Goal: Transaction & Acquisition: Subscribe to service/newsletter

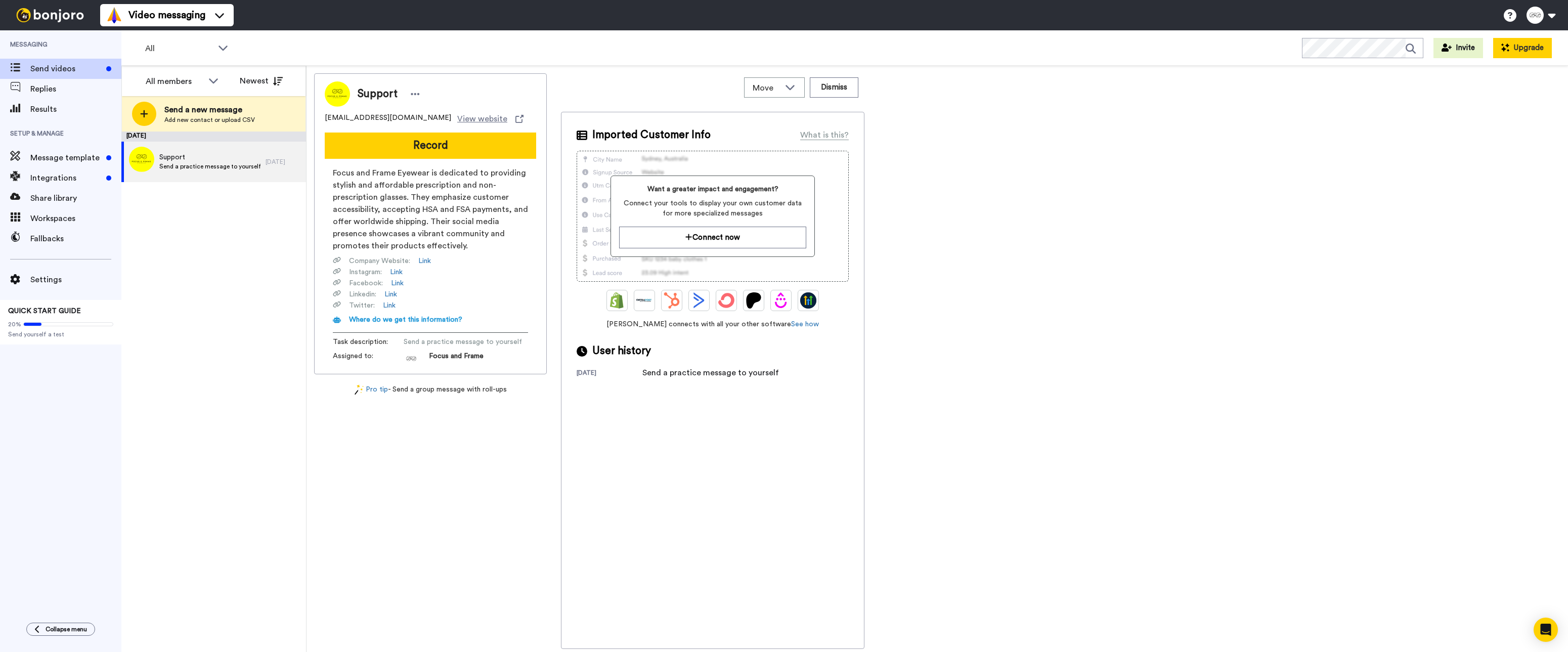
click at [1529, 45] on button "Upgrade" at bounding box center [1522, 49] width 59 height 21
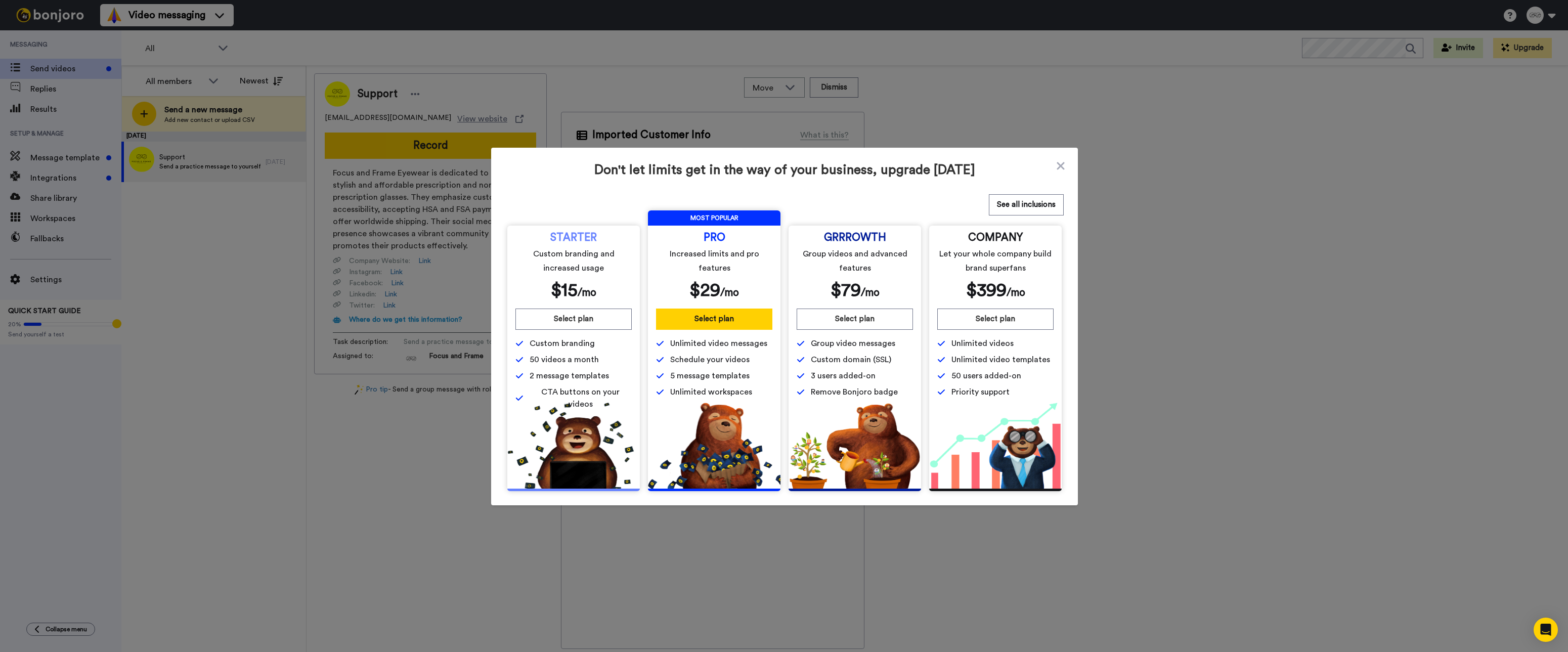
click at [1065, 168] on div "Don't let limits get in the way of your business, upgrade today See all inclusi…" at bounding box center [784, 326] width 587 height 357
click at [1061, 167] on icon at bounding box center [1061, 166] width 10 height 12
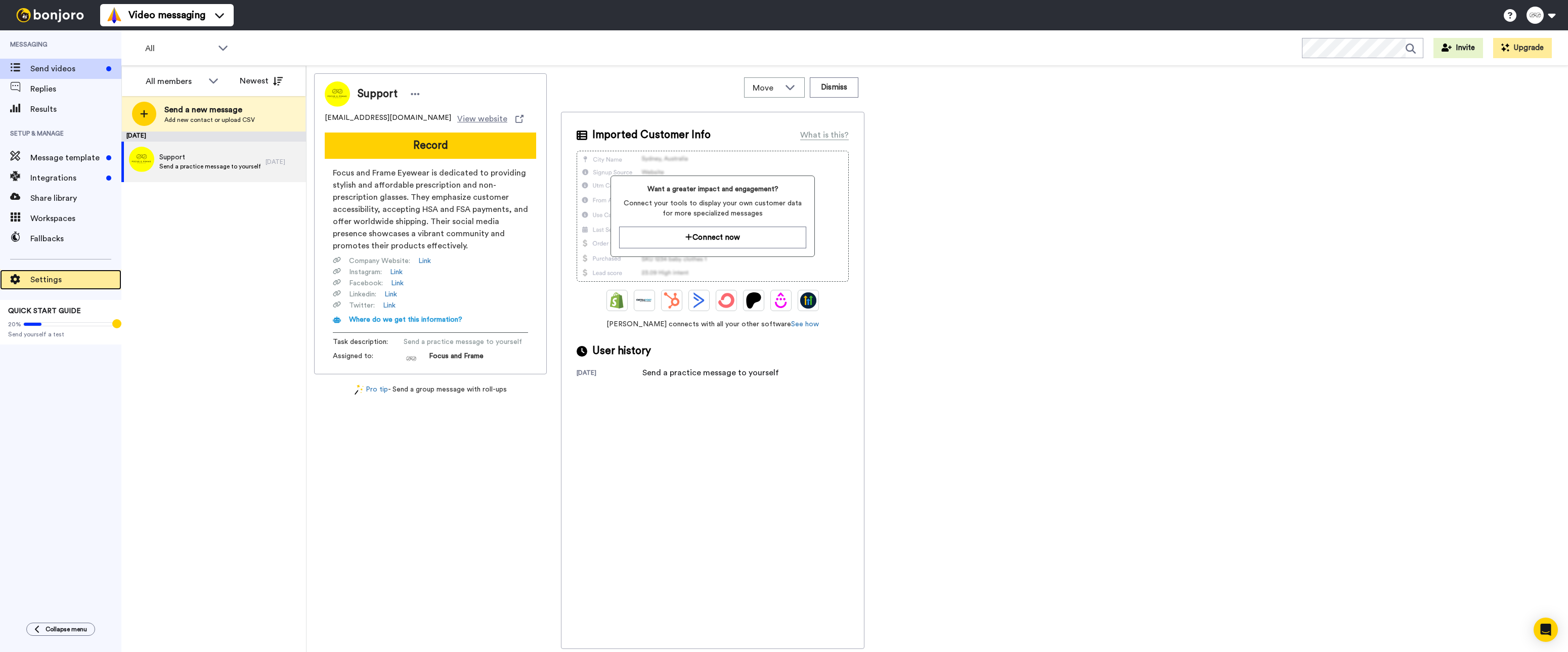
click at [58, 284] on span "Settings" at bounding box center [75, 279] width 91 height 12
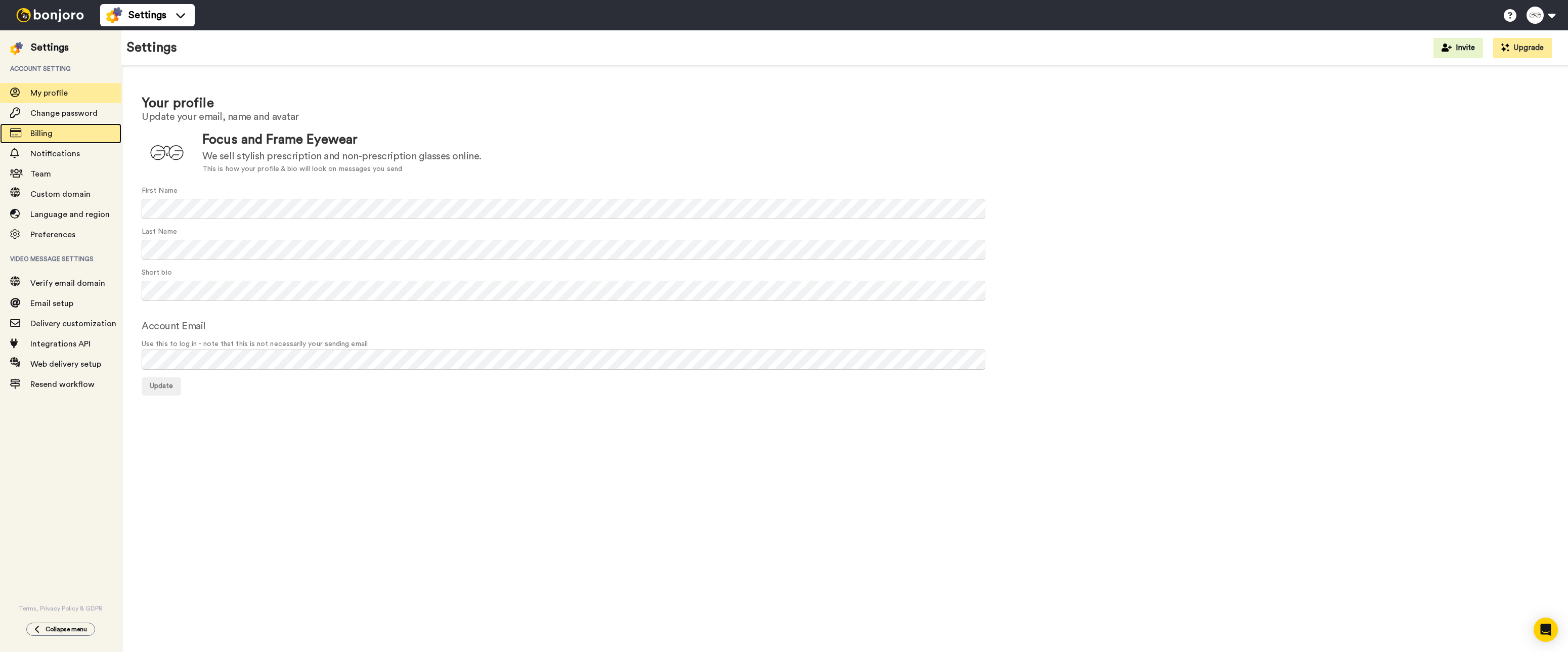
click at [72, 137] on span "Billing" at bounding box center [75, 133] width 91 height 12
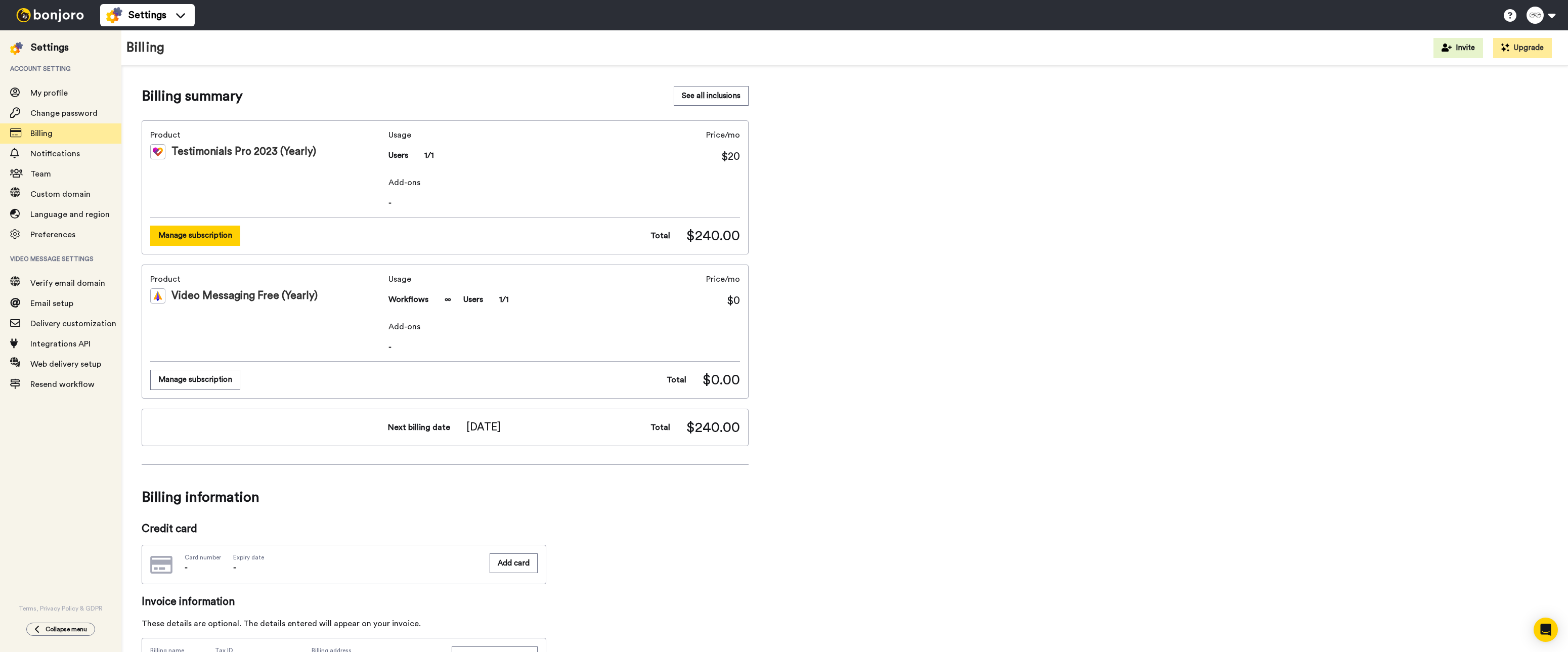
click at [196, 241] on button "Manage subscription" at bounding box center [195, 235] width 90 height 20
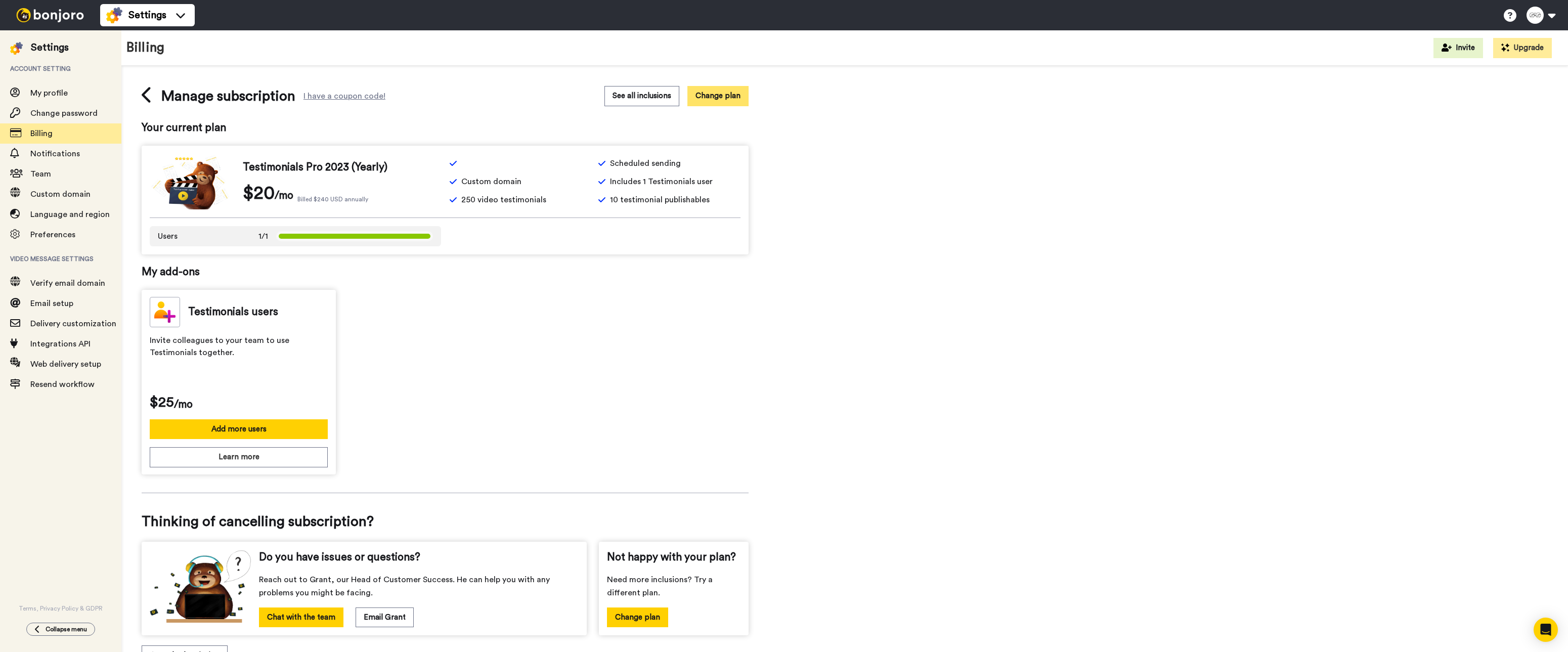
click at [734, 99] on button "Change plan" at bounding box center [717, 95] width 61 height 20
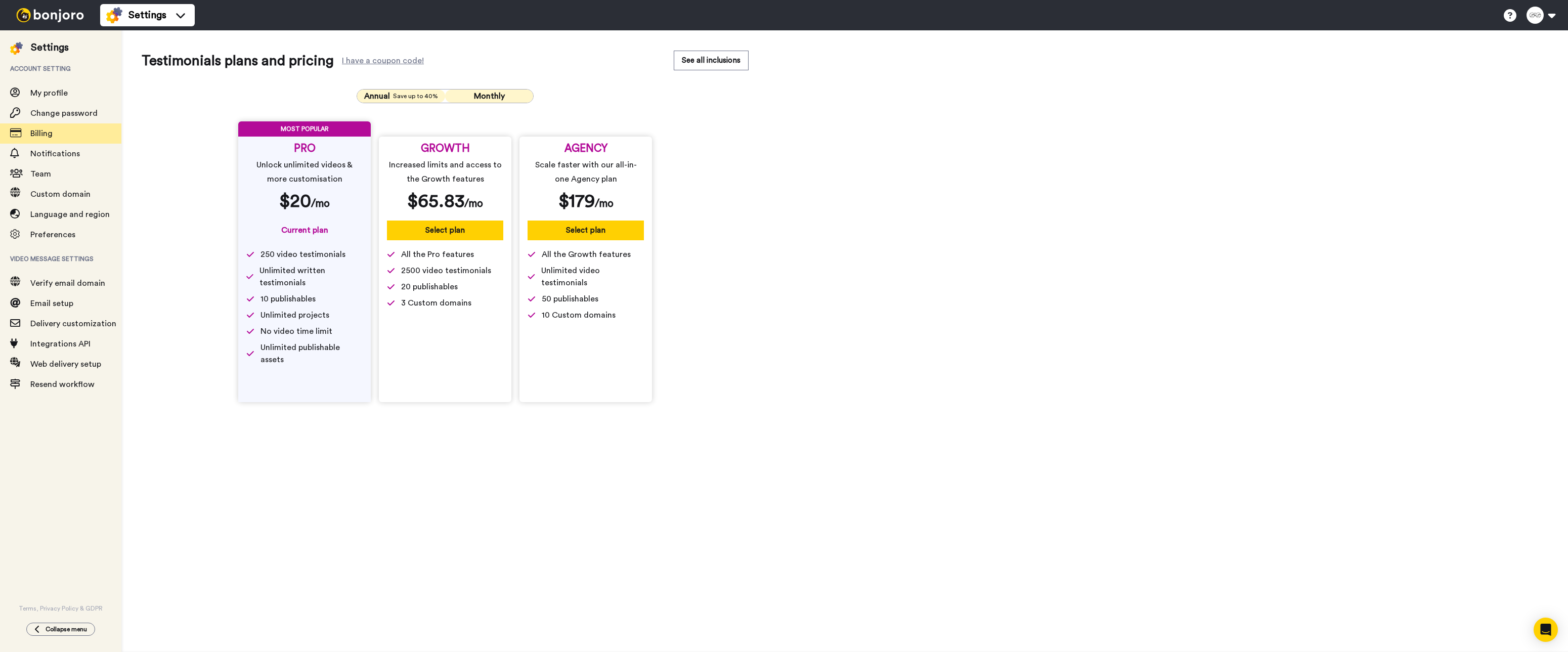
click at [504, 96] on span "Monthly" at bounding box center [489, 95] width 31 height 8
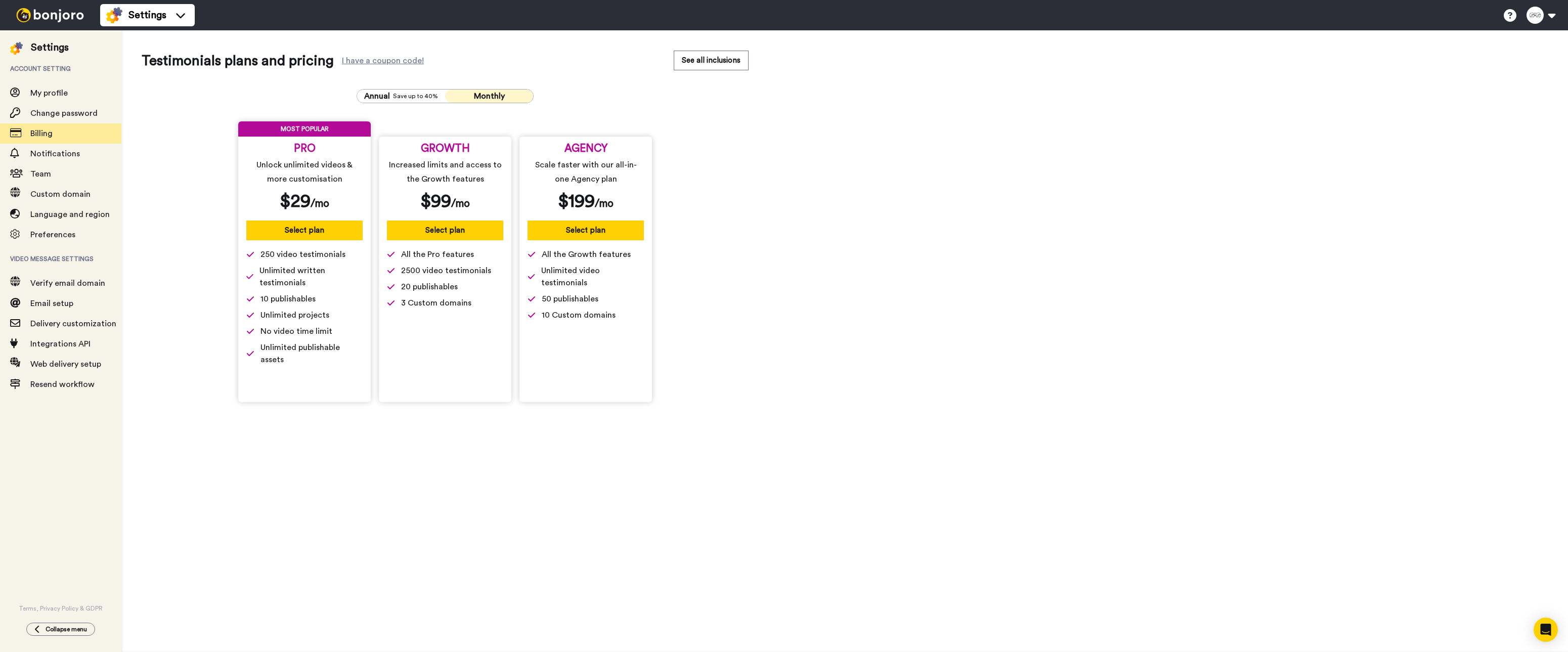
click at [306, 234] on button "Select plan" at bounding box center [304, 230] width 116 height 20
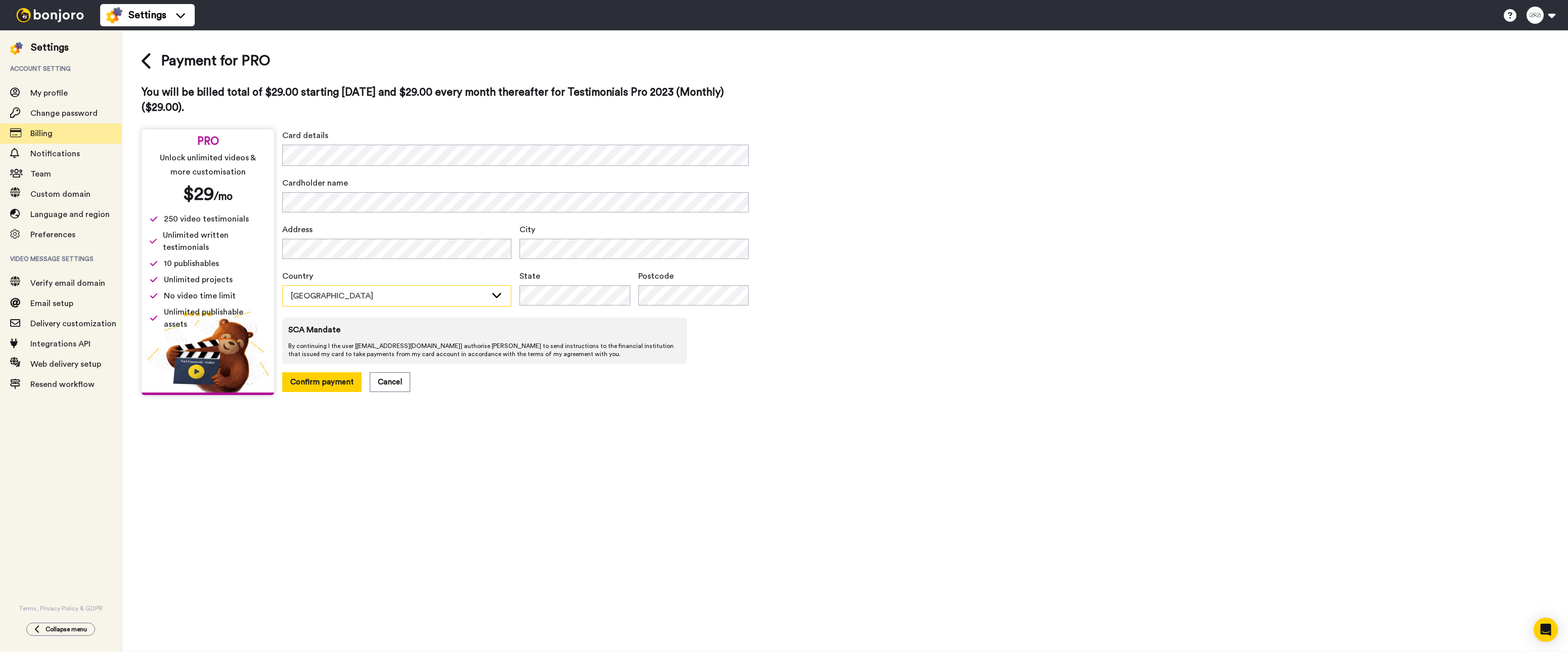
click at [368, 303] on div "Australia" at bounding box center [397, 296] width 228 height 21
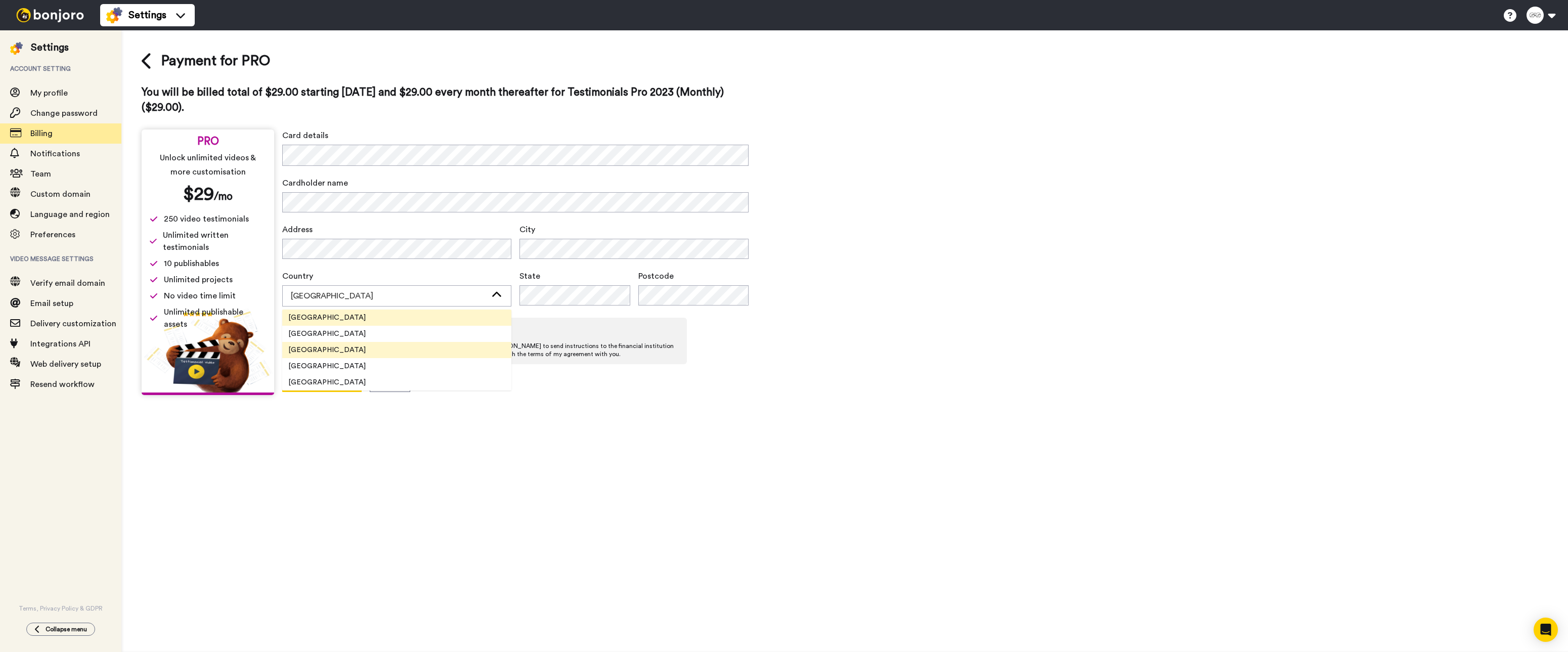
click at [339, 345] on li "United States" at bounding box center [397, 349] width 229 height 16
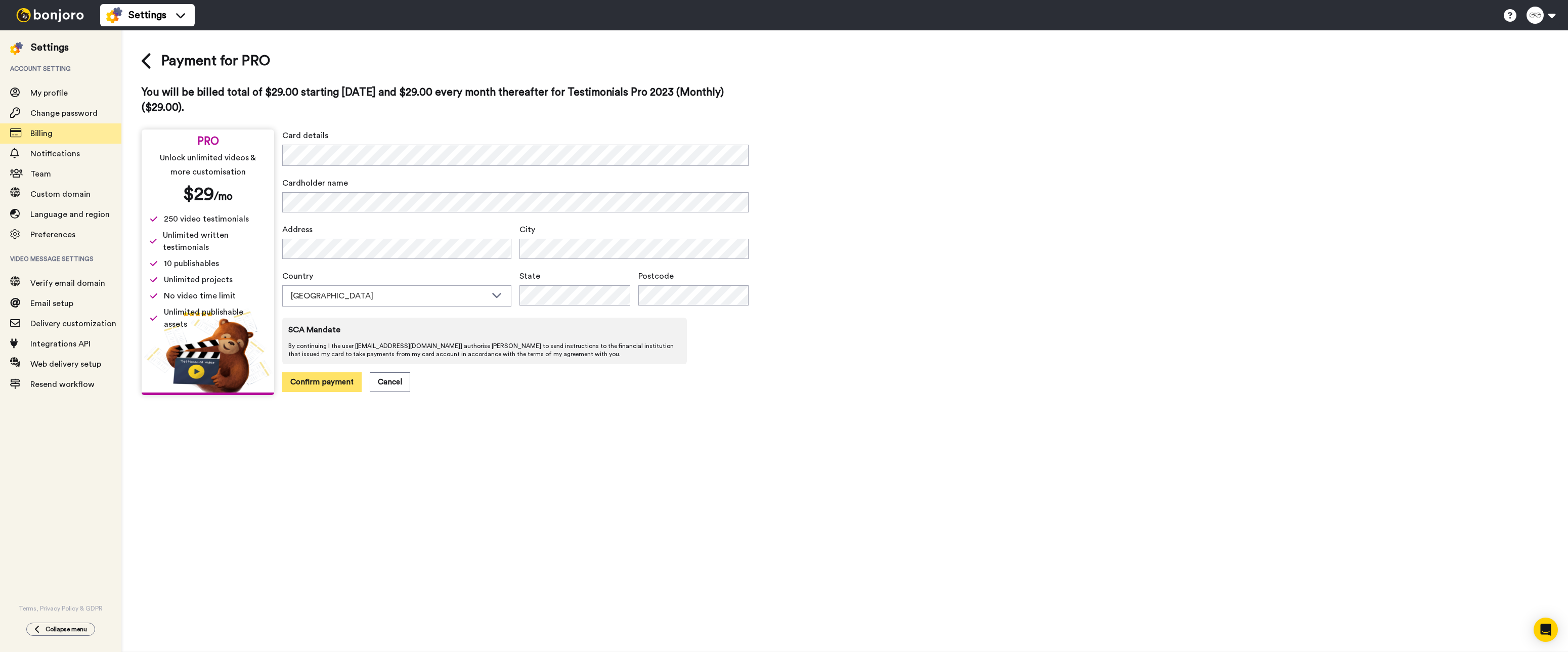
click at [314, 384] on button "Confirm payment" at bounding box center [322, 382] width 80 height 20
click at [336, 385] on button "Confirm payment" at bounding box center [322, 389] width 80 height 20
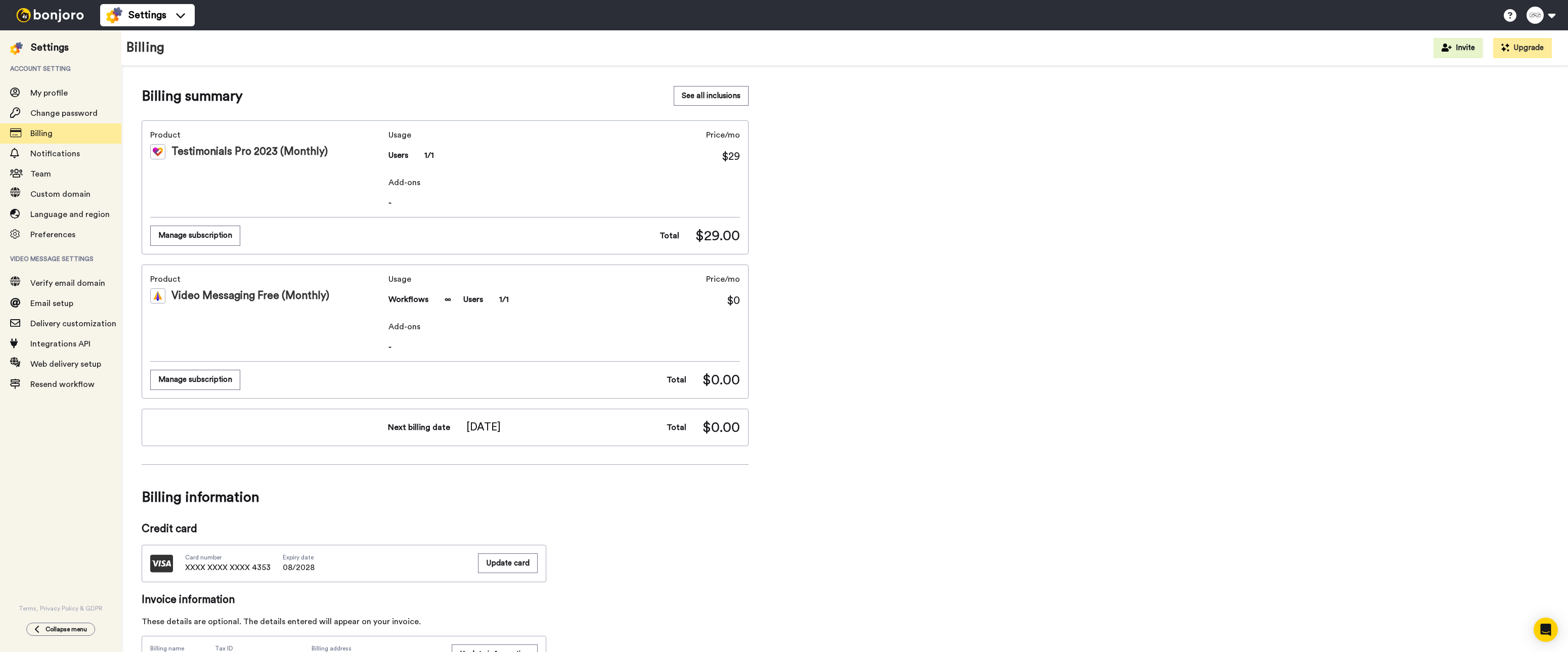
click at [36, 16] on img at bounding box center [50, 15] width 76 height 14
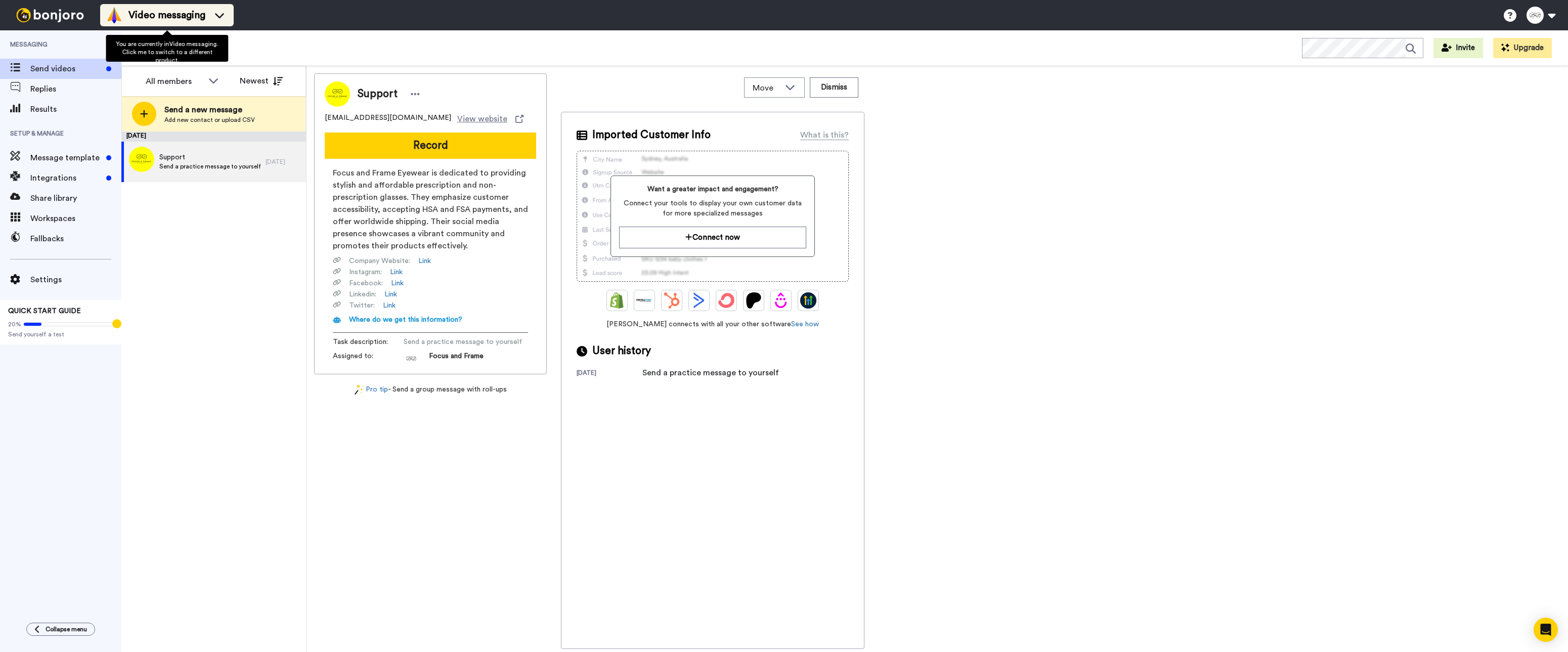
click at [223, 20] on icon at bounding box center [219, 15] width 16 height 10
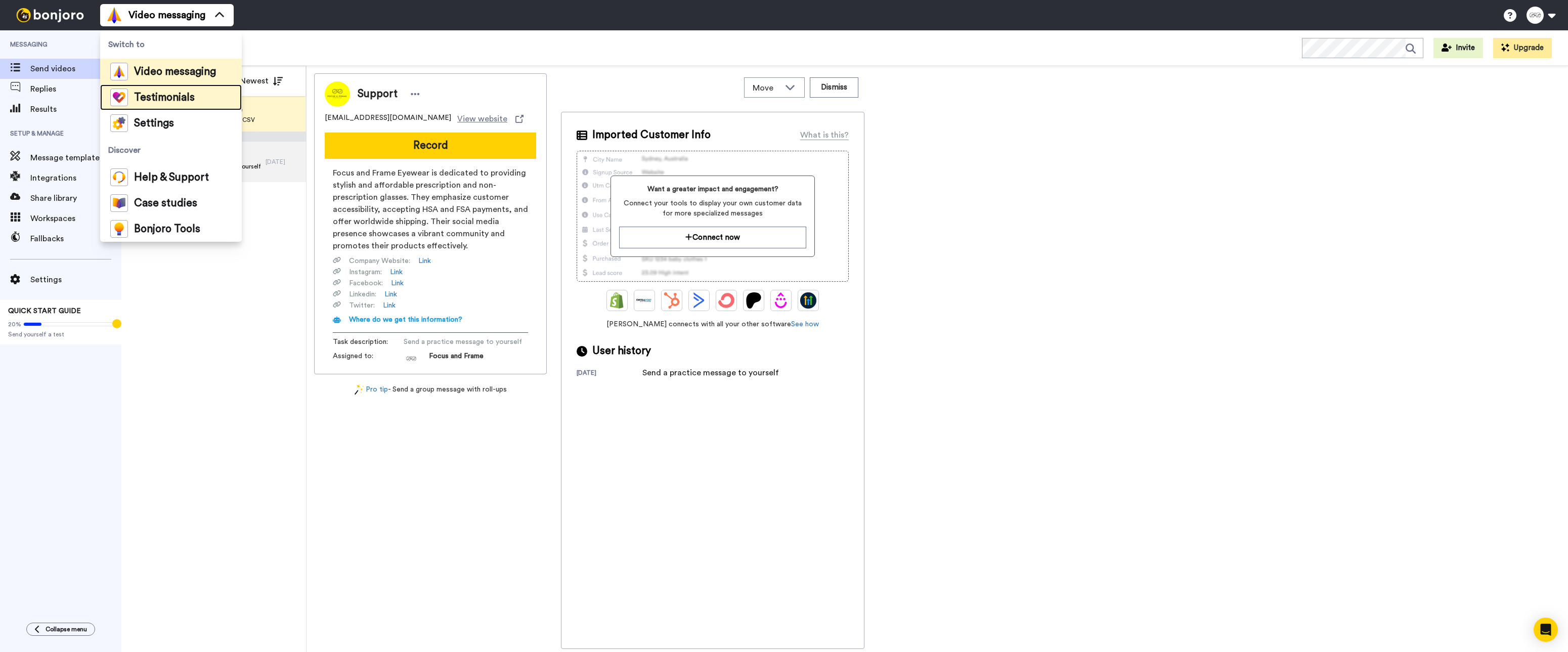
click at [188, 96] on span "Testimonials" at bounding box center [164, 97] width 61 height 10
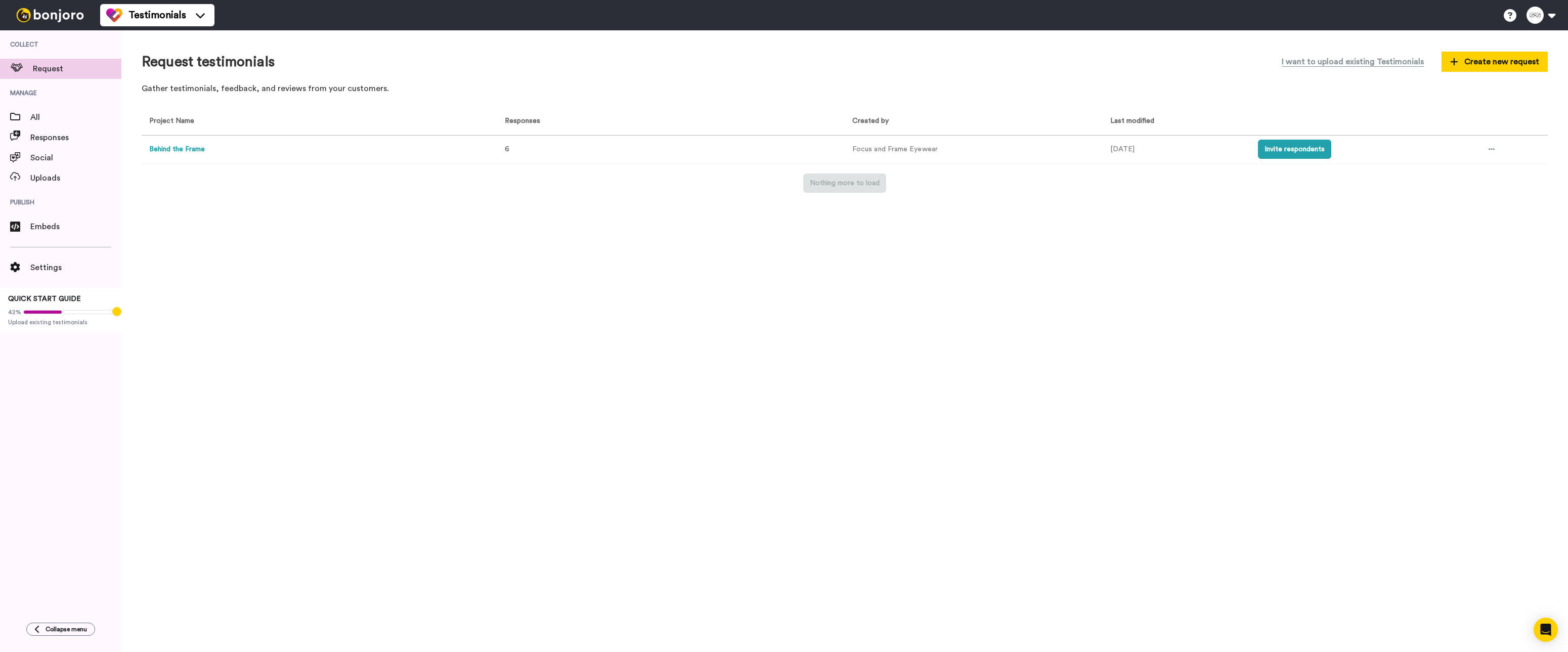
click at [178, 150] on button "Behind the Frame" at bounding box center [176, 149] width 55 height 10
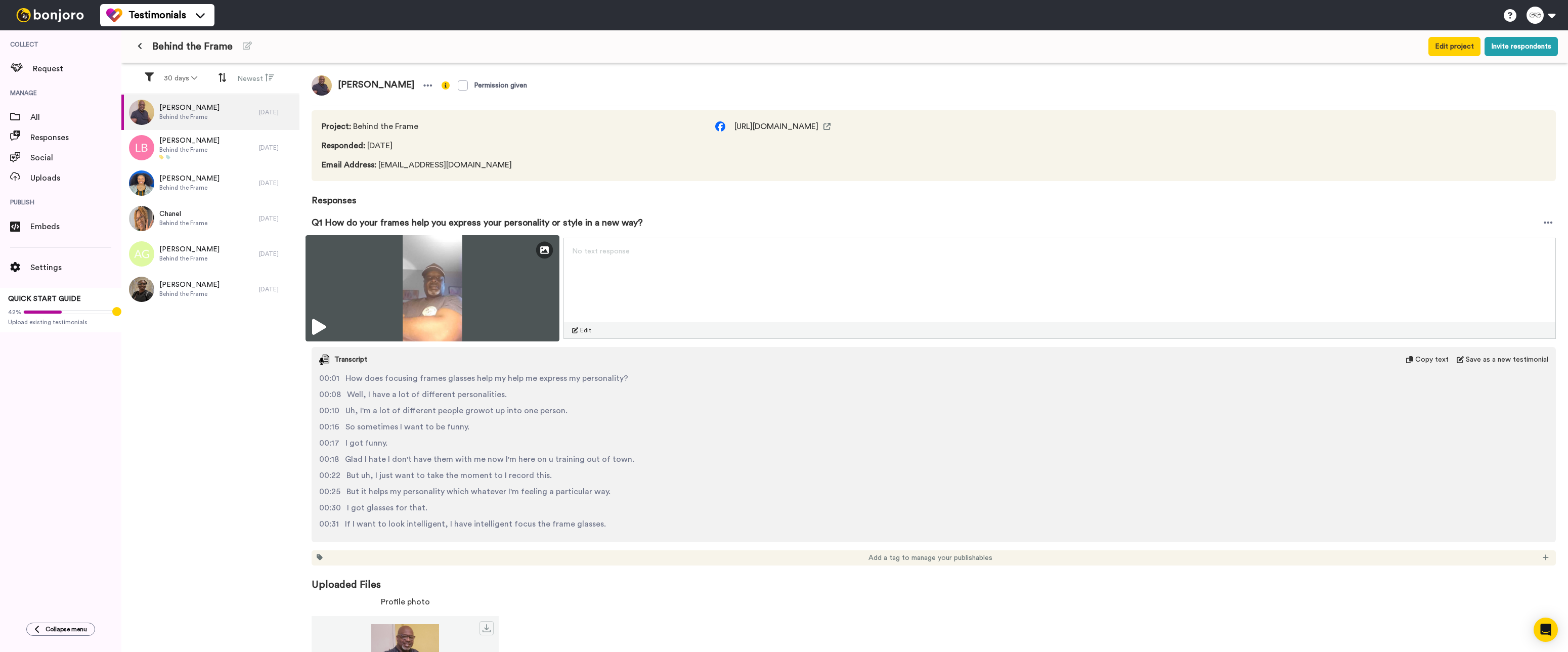
click at [471, 297] on img at bounding box center [432, 287] width 254 height 106
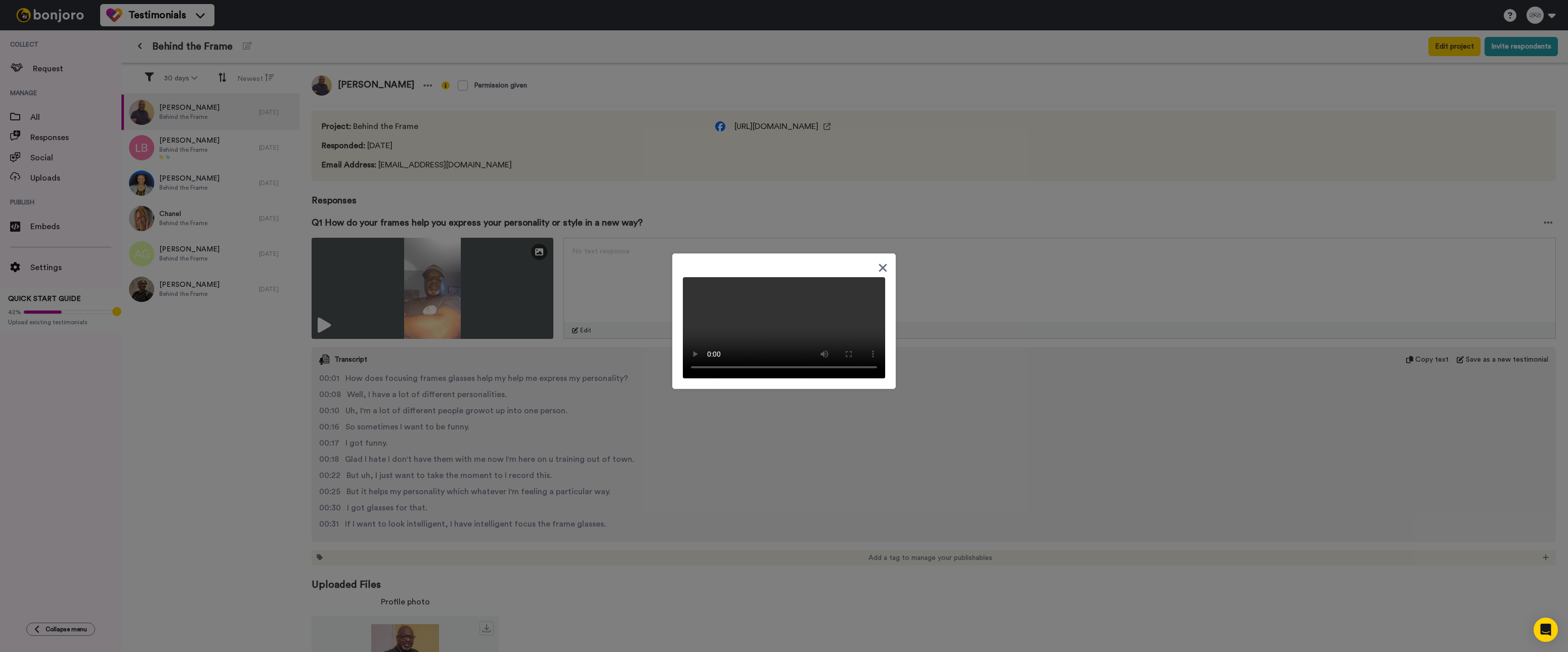
click at [880, 271] on icon at bounding box center [883, 268] width 8 height 8
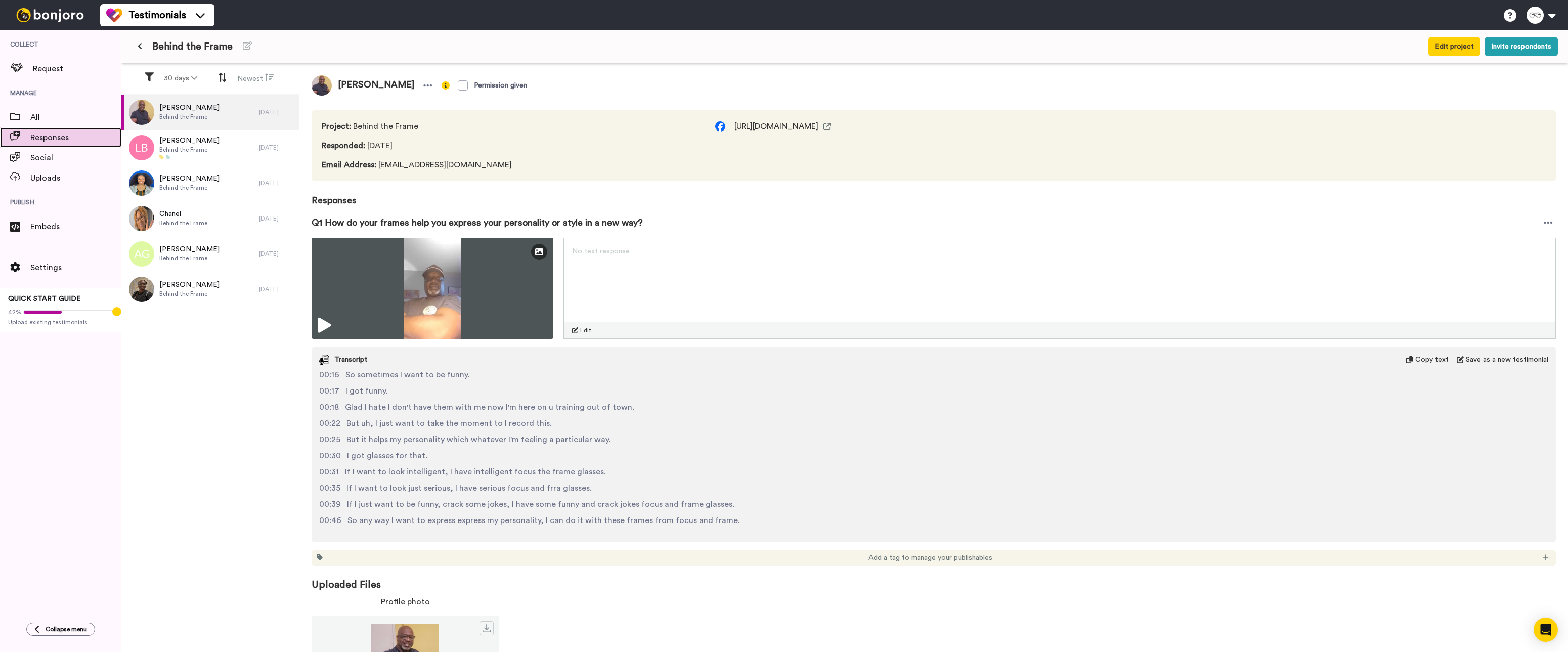
click at [85, 143] on div "Responses" at bounding box center [61, 138] width 122 height 21
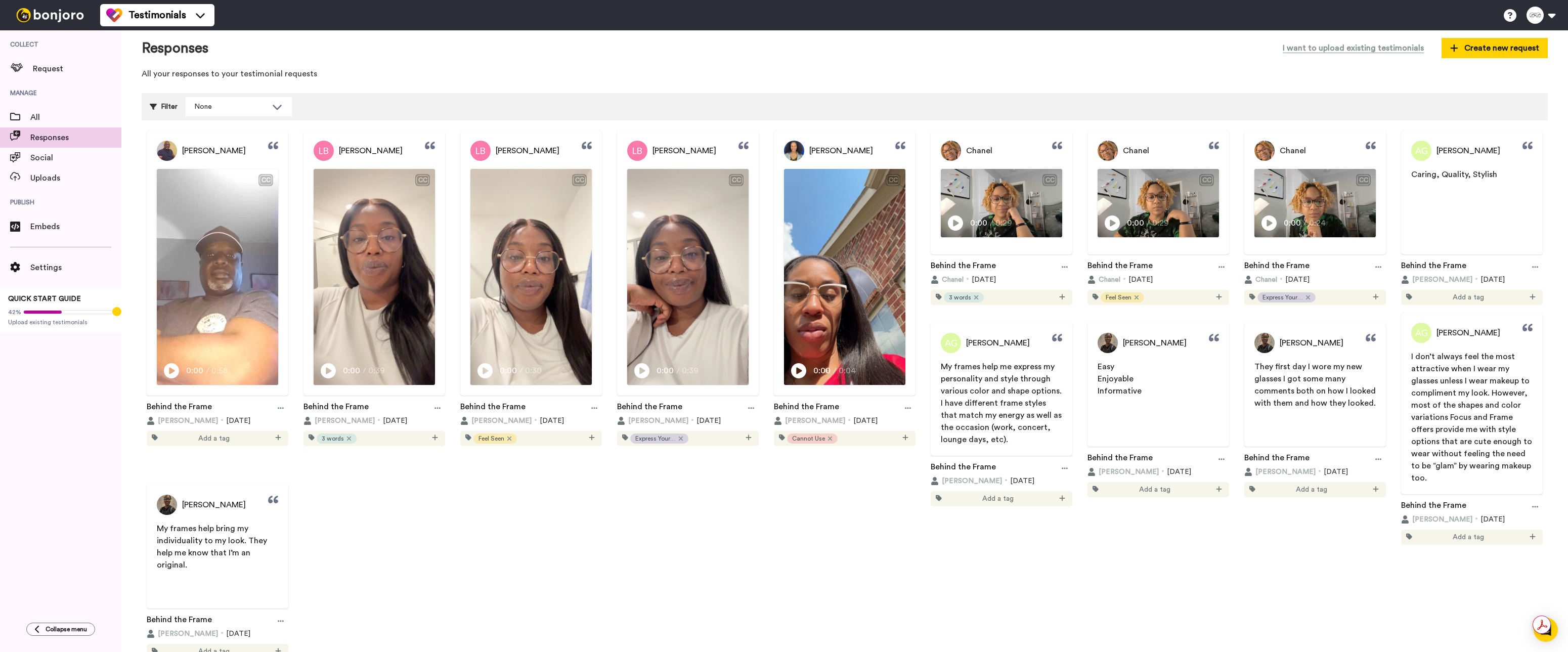
scroll to position [63, 0]
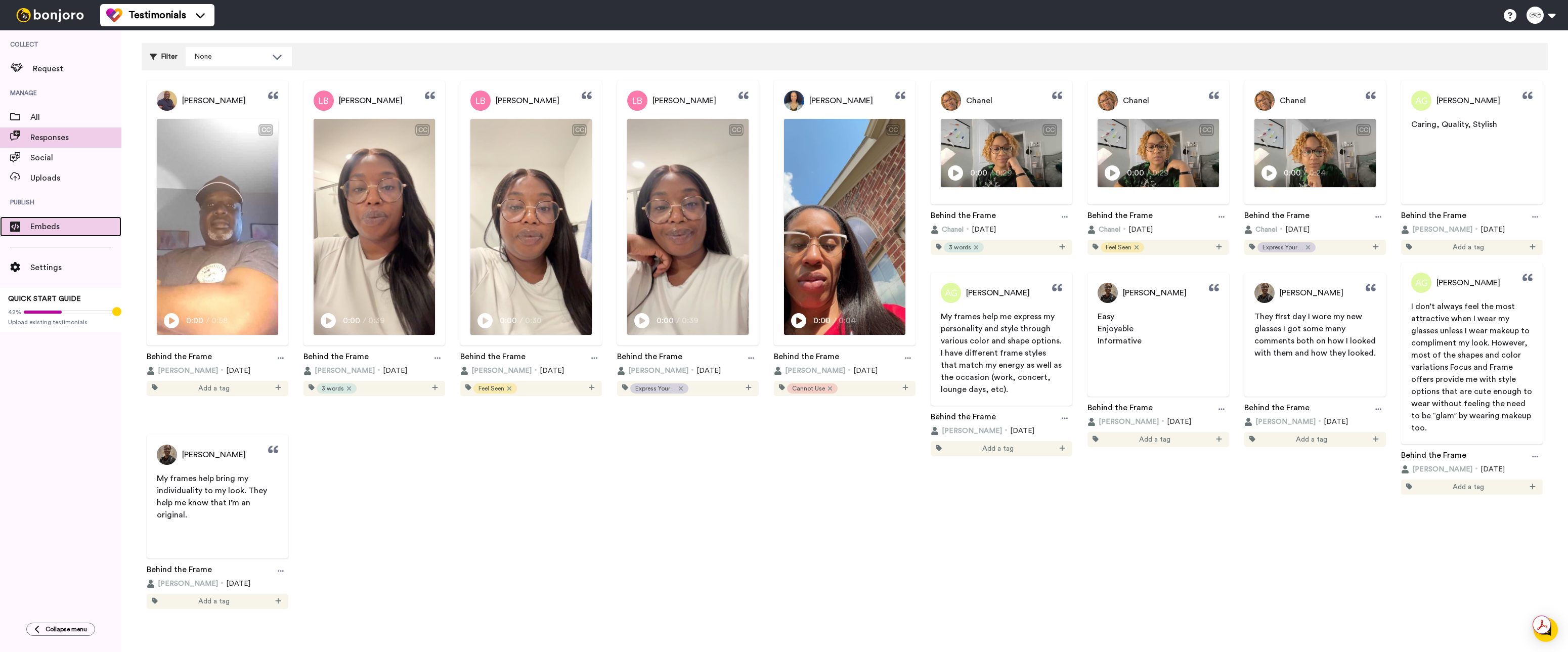
click at [40, 233] on div "Embeds" at bounding box center [61, 226] width 122 height 21
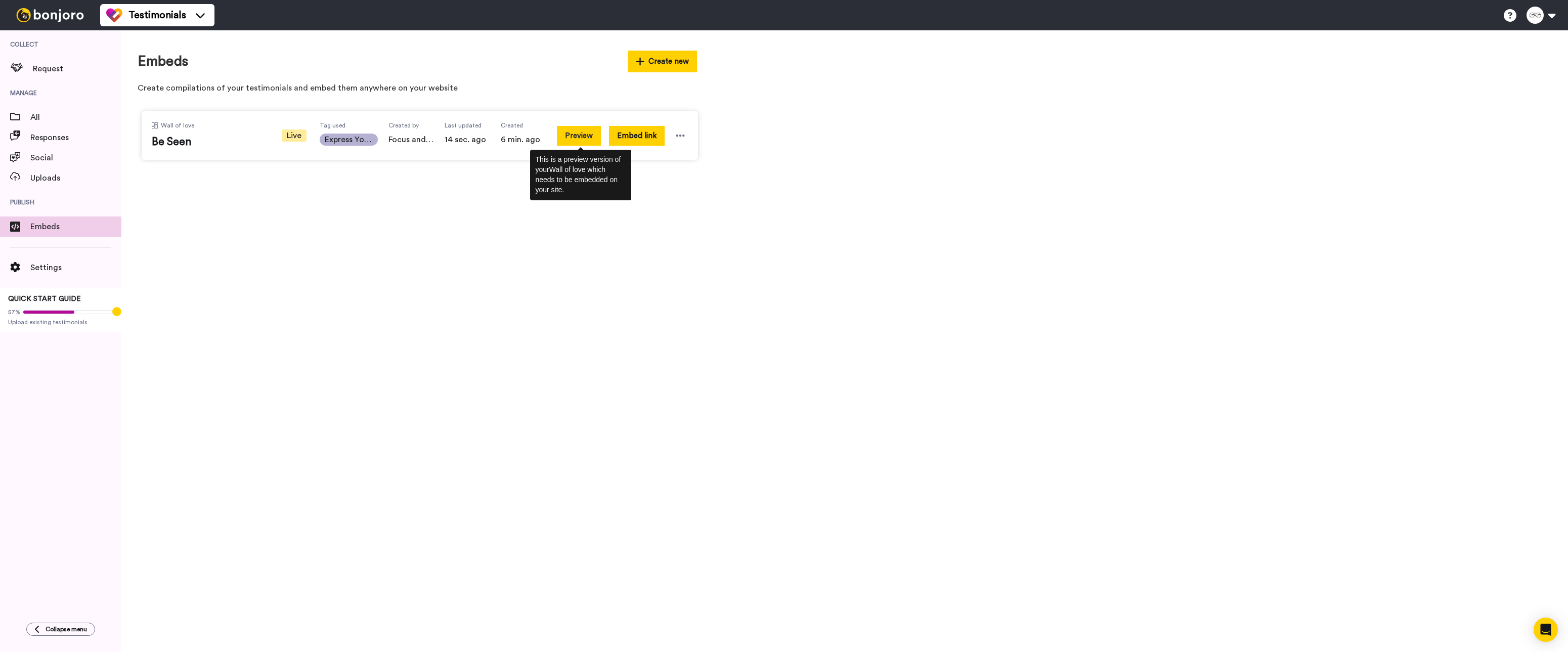
click at [583, 136] on button "Preview" at bounding box center [579, 136] width 44 height 20
click at [684, 133] on icon at bounding box center [680, 135] width 10 height 10
click at [579, 137] on button "Preview" at bounding box center [579, 136] width 44 height 20
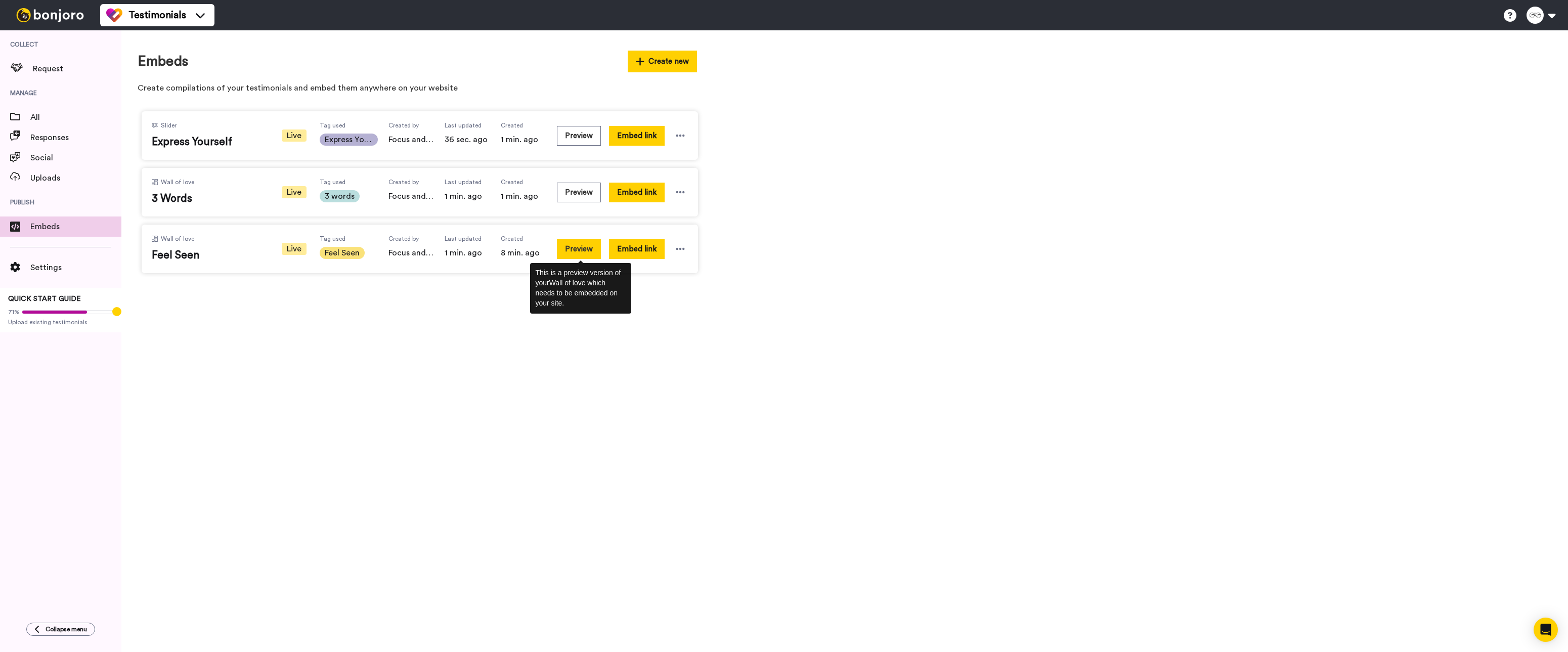
click at [580, 254] on button "Preview" at bounding box center [579, 249] width 44 height 20
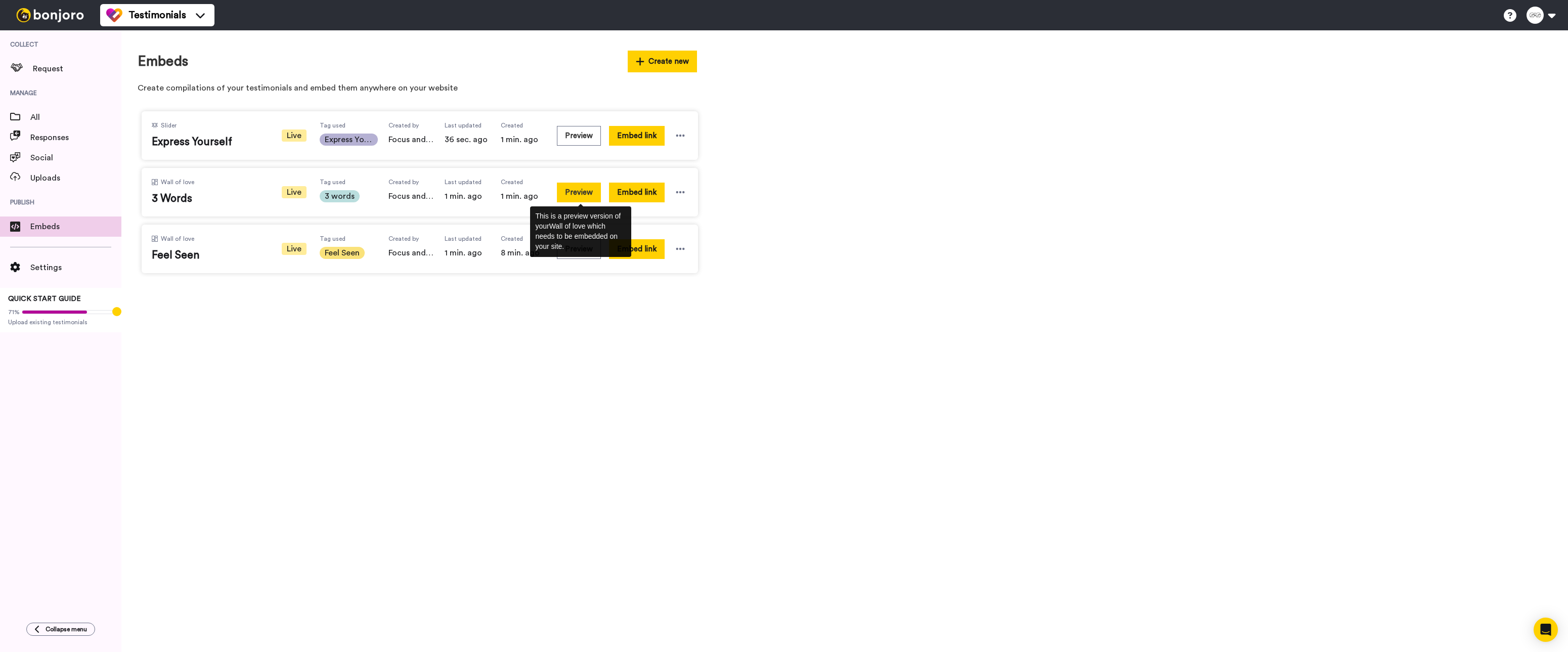
click at [581, 194] on button "Preview" at bounding box center [579, 192] width 44 height 20
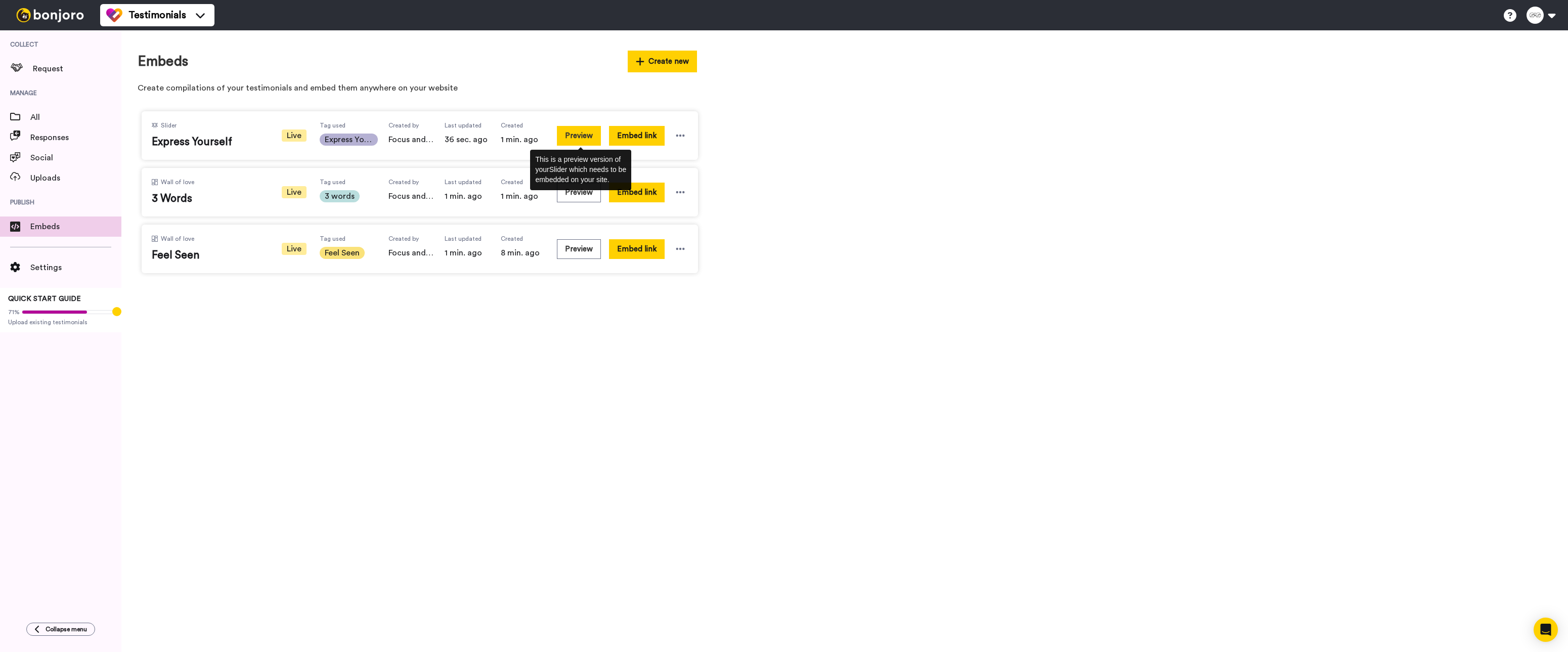
click at [577, 142] on button "Preview" at bounding box center [579, 136] width 44 height 20
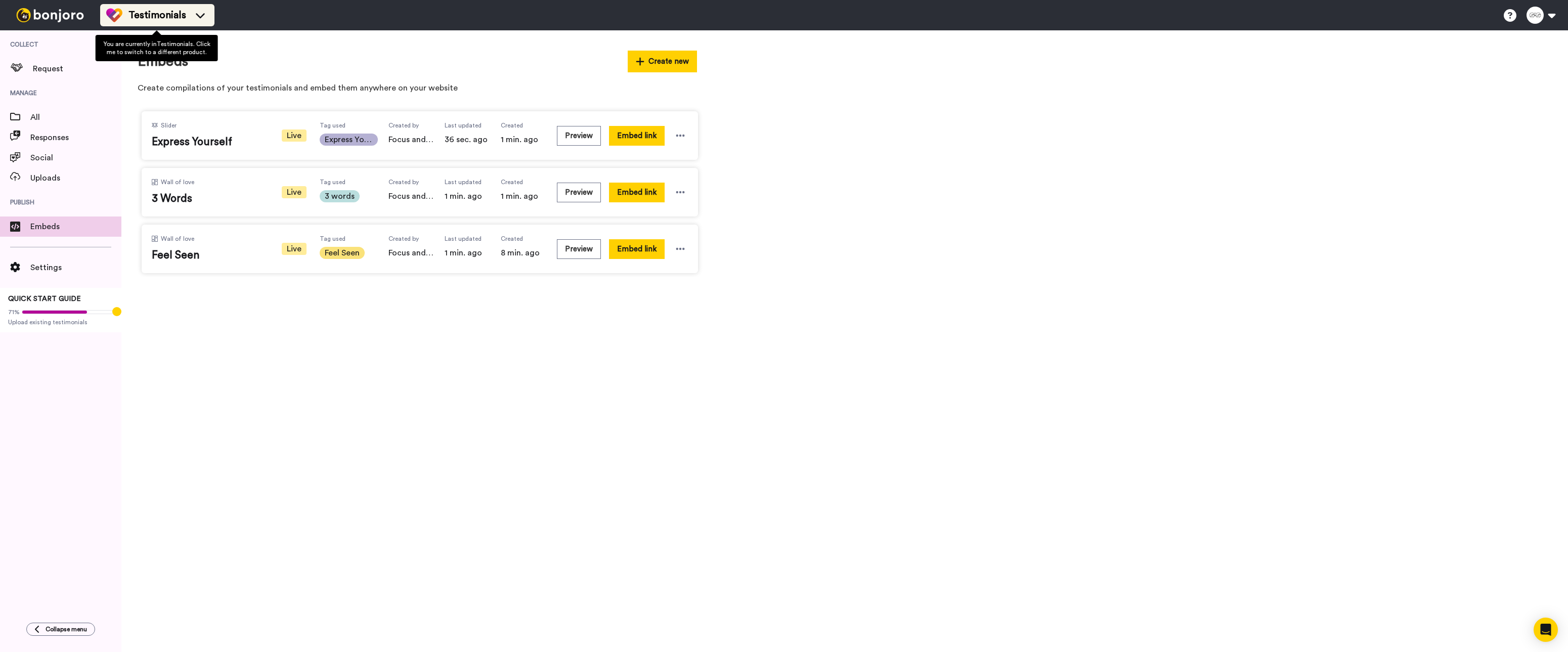
click at [149, 16] on span "Testimonials" at bounding box center [157, 15] width 58 height 14
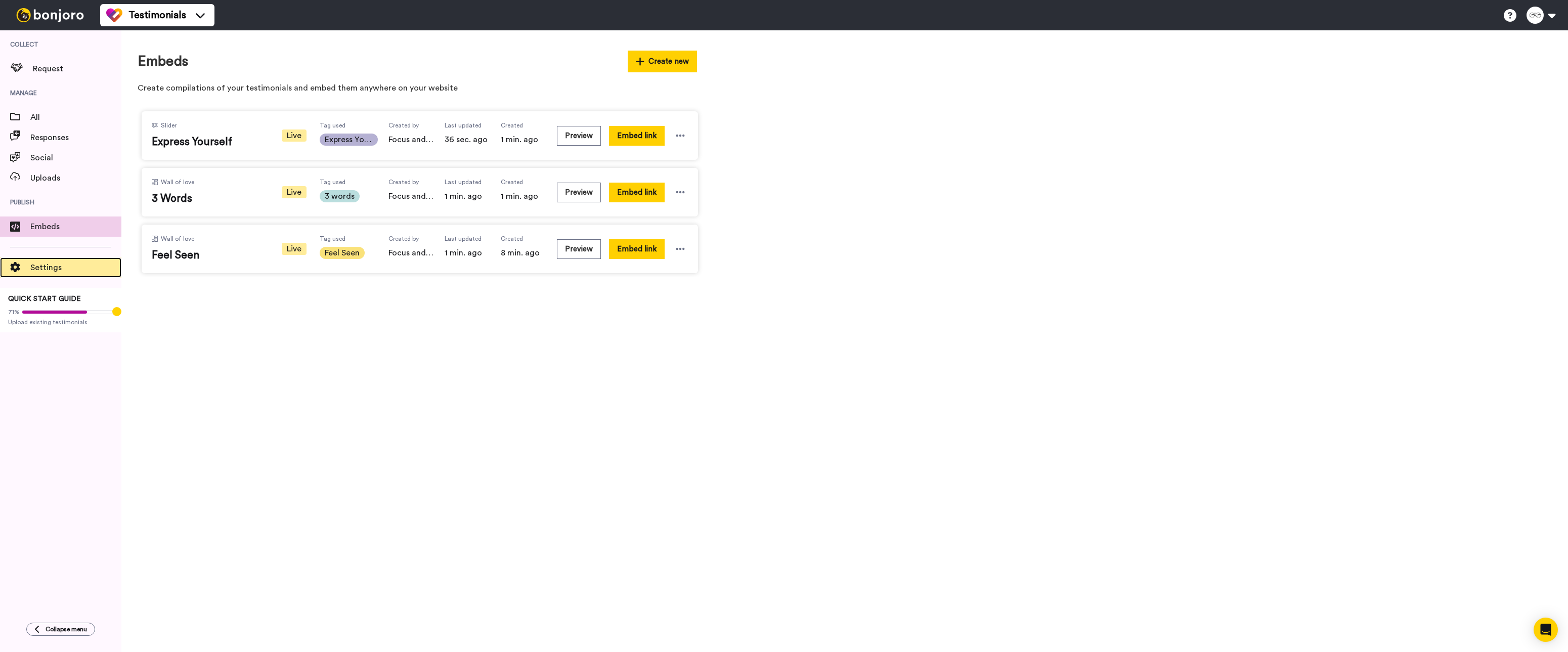
click at [29, 266] on span at bounding box center [15, 267] width 30 height 10
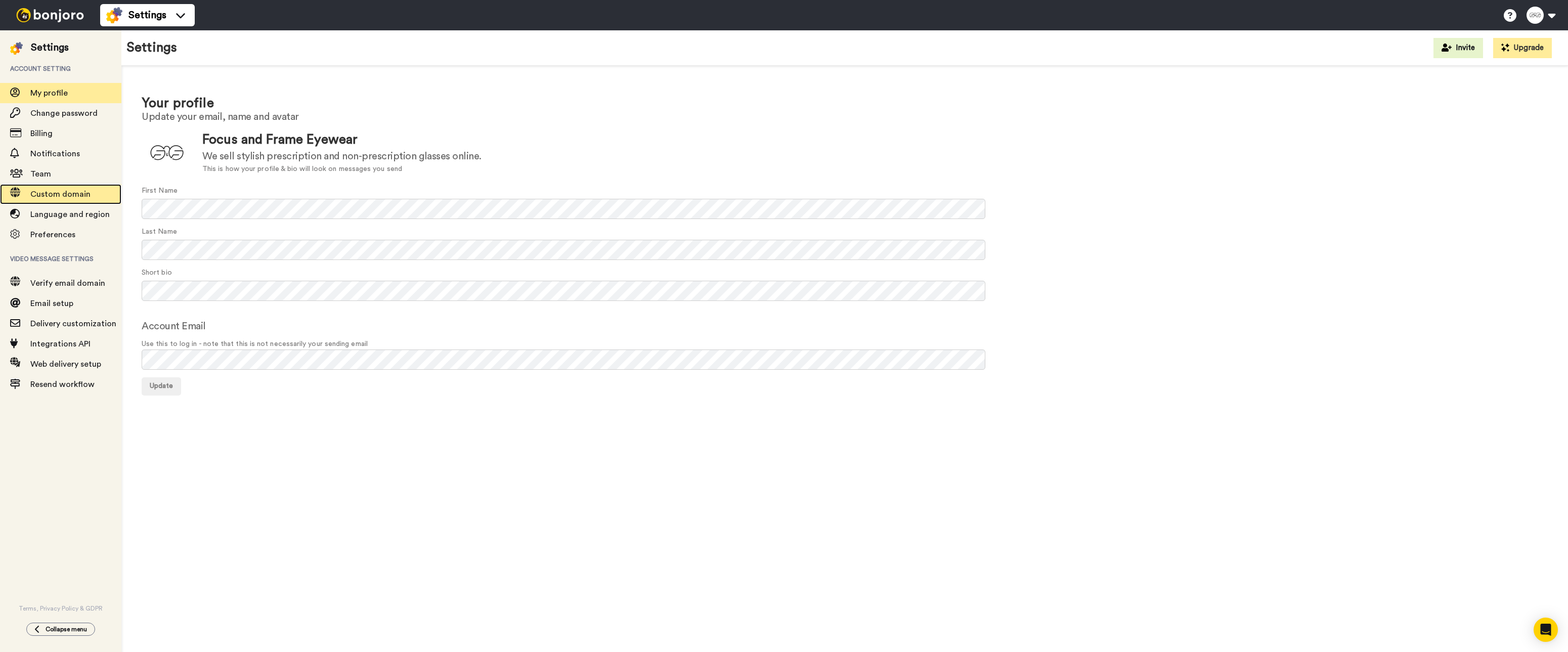
click at [60, 192] on span "Custom domain" at bounding box center [60, 194] width 60 height 8
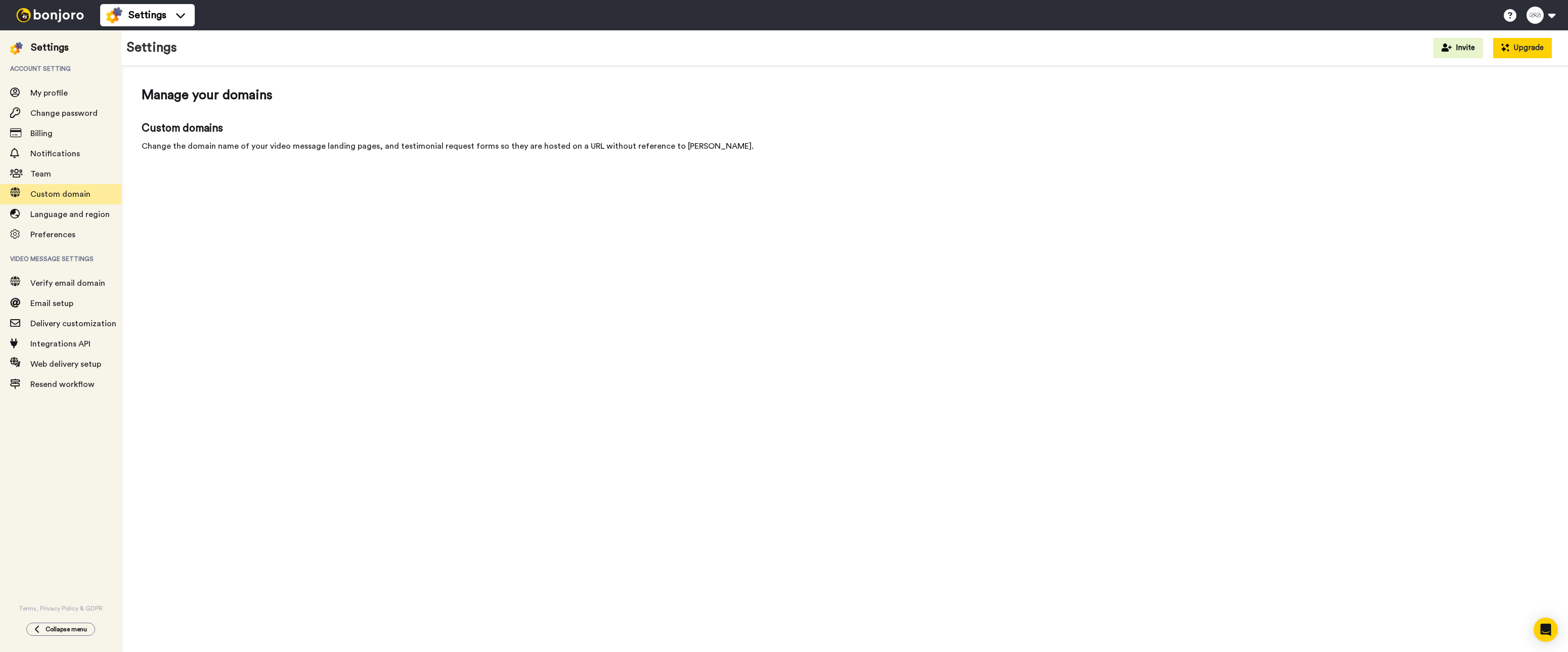
click at [1524, 49] on button "Upgrade" at bounding box center [1522, 49] width 59 height 21
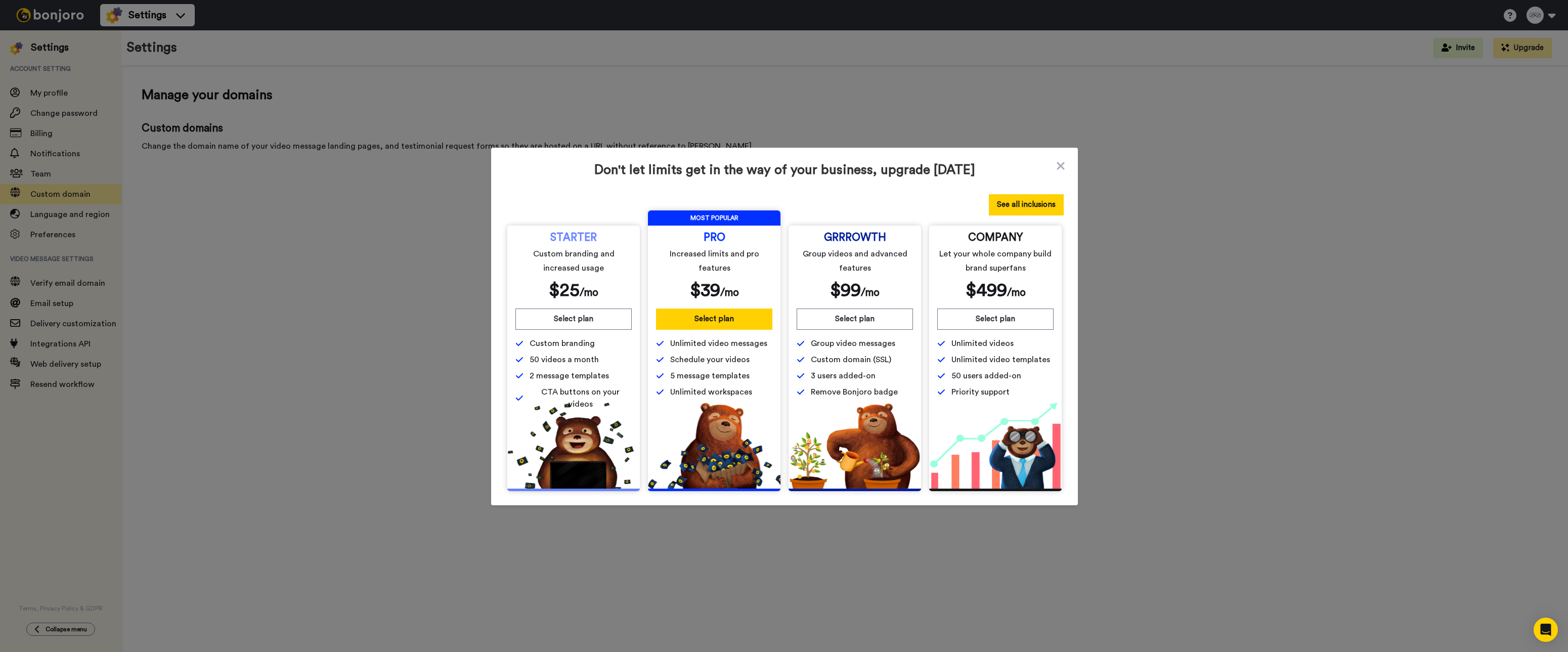
click at [1037, 196] on button "See all inclusions" at bounding box center [1026, 205] width 75 height 22
click at [1061, 167] on icon at bounding box center [1061, 166] width 7 height 7
